Goal: Find contact information: Find contact information

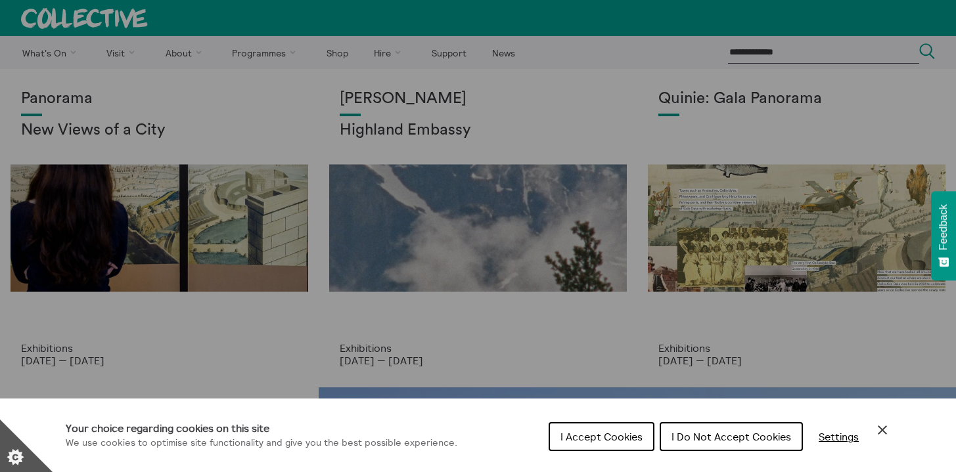
click at [607, 444] on button "I Accept Cookies" at bounding box center [601, 436] width 106 height 29
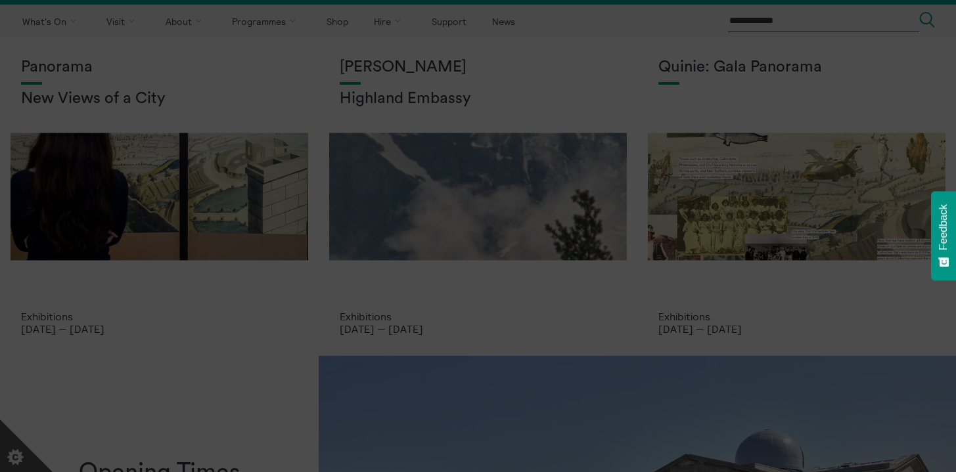
scroll to position [30, 0]
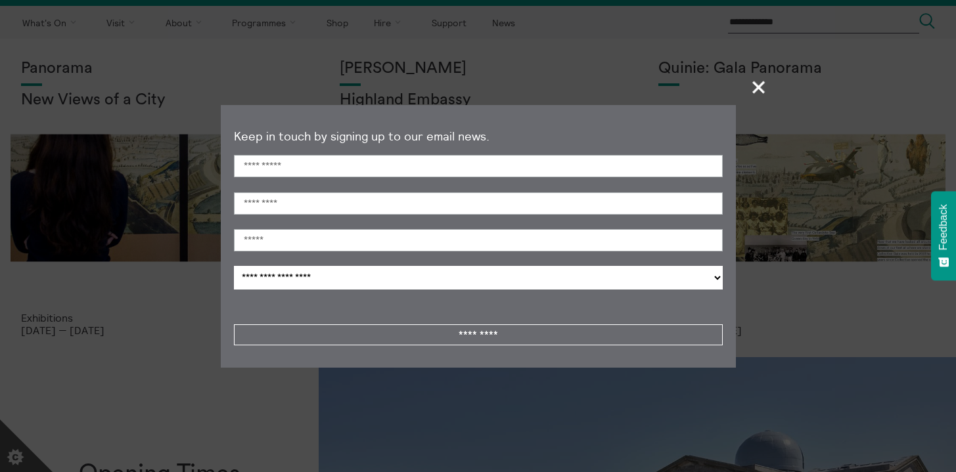
click at [757, 92] on span "+" at bounding box center [758, 87] width 39 height 39
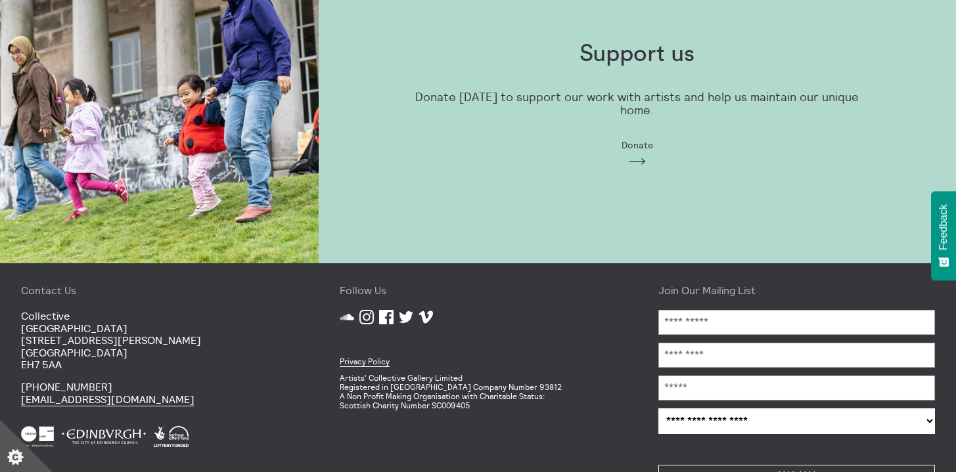
scroll to position [1120, 0]
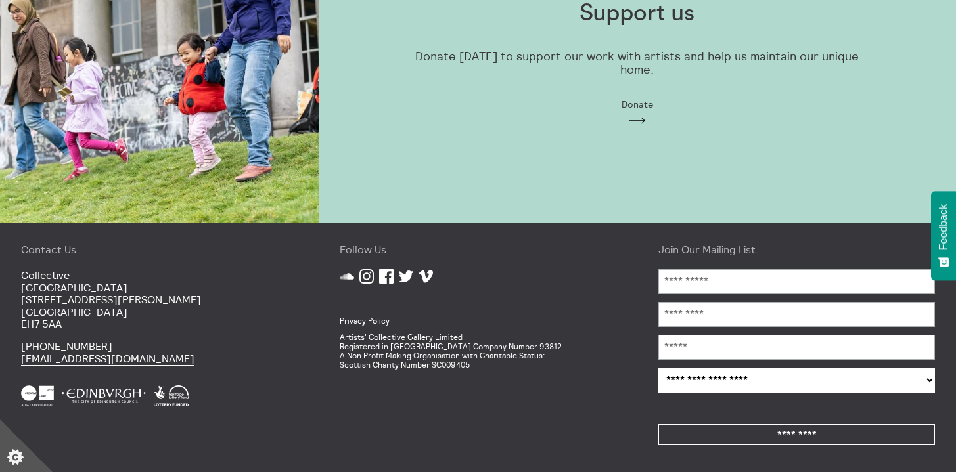
click at [638, 100] on span "Donate" at bounding box center [637, 104] width 32 height 11
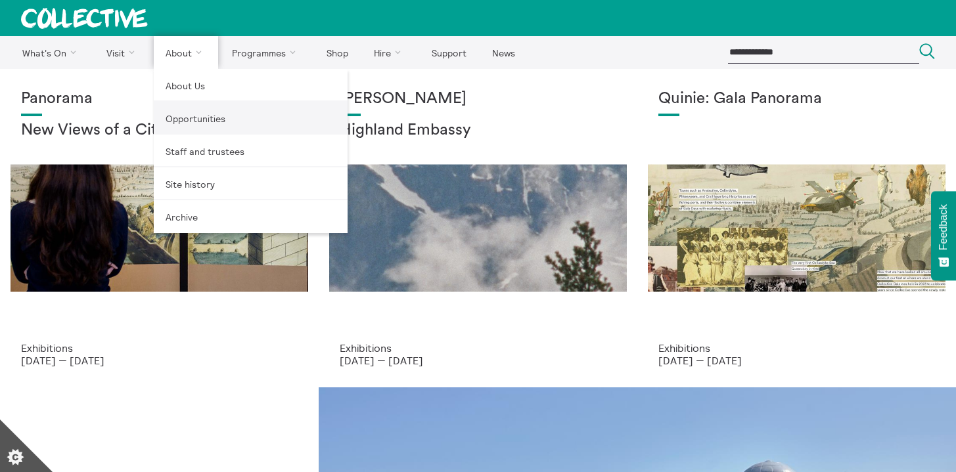
click at [211, 116] on link "Opportunities" at bounding box center [251, 118] width 194 height 33
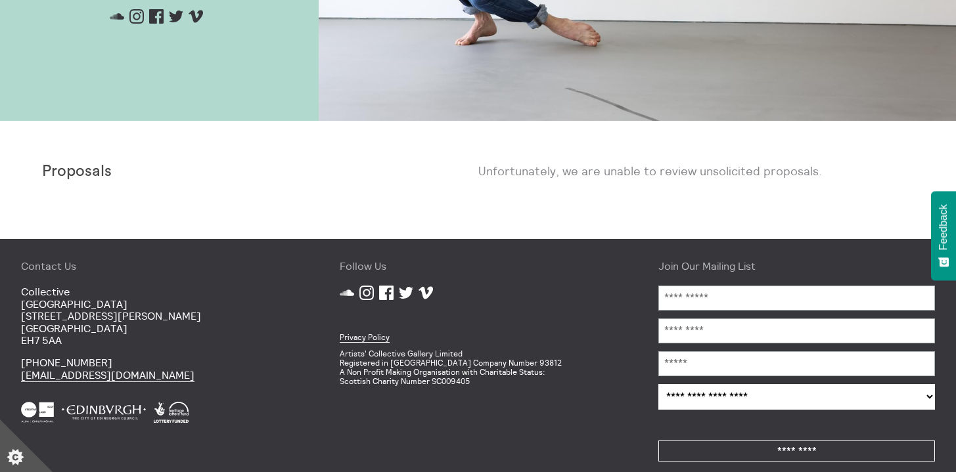
scroll to position [810, 0]
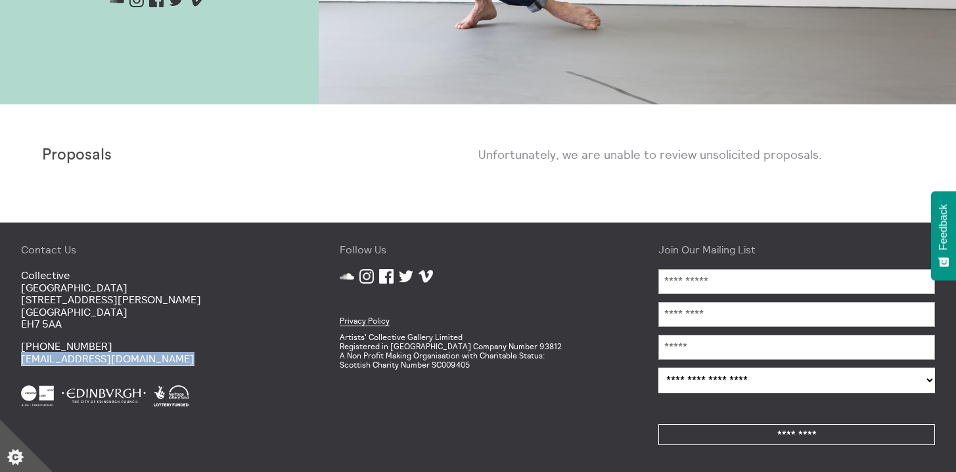
drag, startPoint x: 171, startPoint y: 364, endPoint x: 20, endPoint y: 364, distance: 151.0
click at [20, 363] on div "Contact Us [GEOGRAPHIC_DATA] [STREET_ADDRESS][PERSON_NAME] [PHONE_NUMBER] [EMAI…" at bounding box center [159, 348] width 319 height 250
copy div "[EMAIL_ADDRESS][DOMAIN_NAME]"
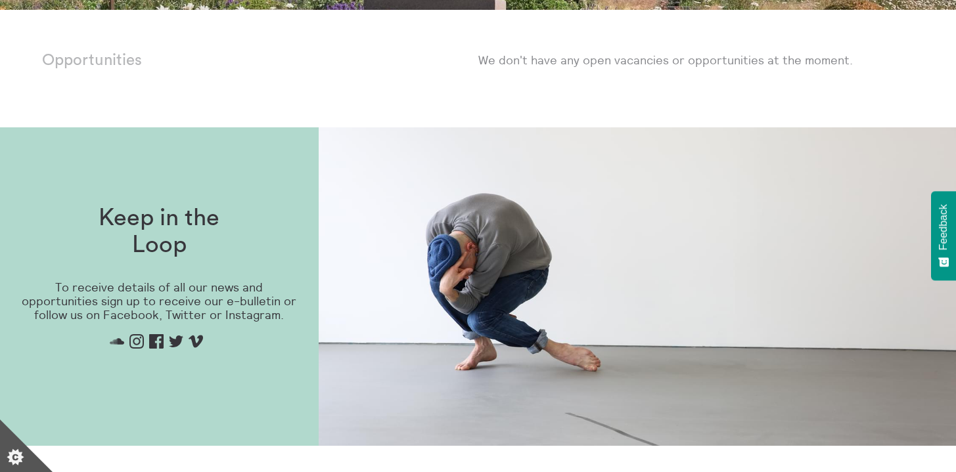
scroll to position [0, 0]
